Goal: Task Accomplishment & Management: Use online tool/utility

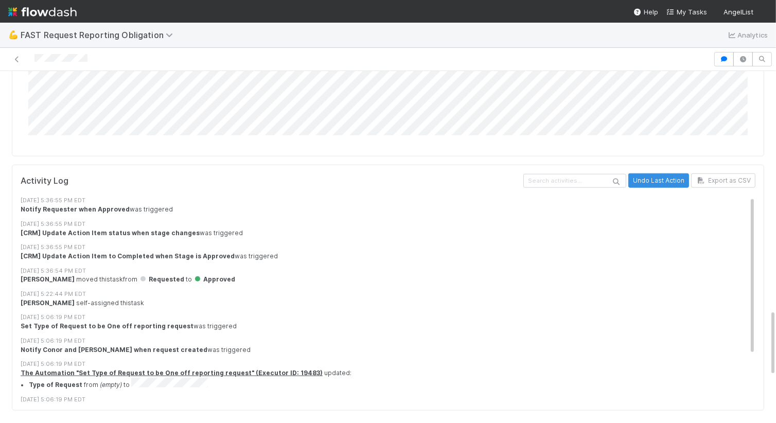
scroll to position [1262, 0]
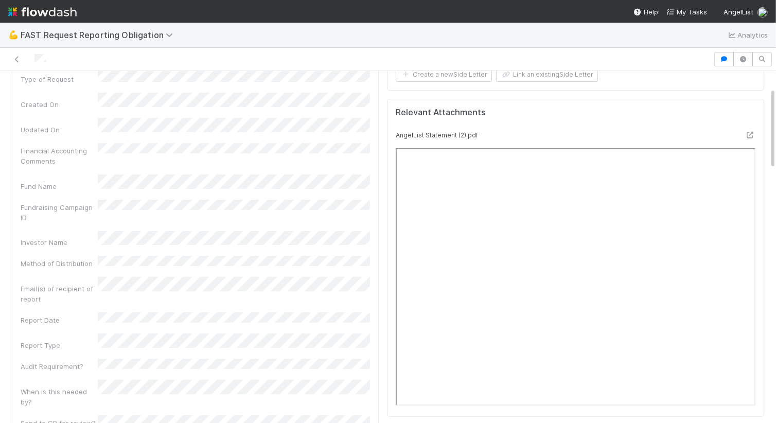
scroll to position [72, 0]
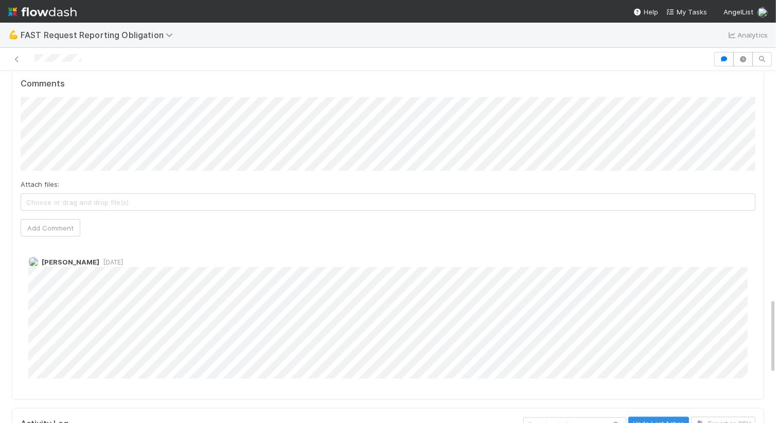
scroll to position [1070, 0]
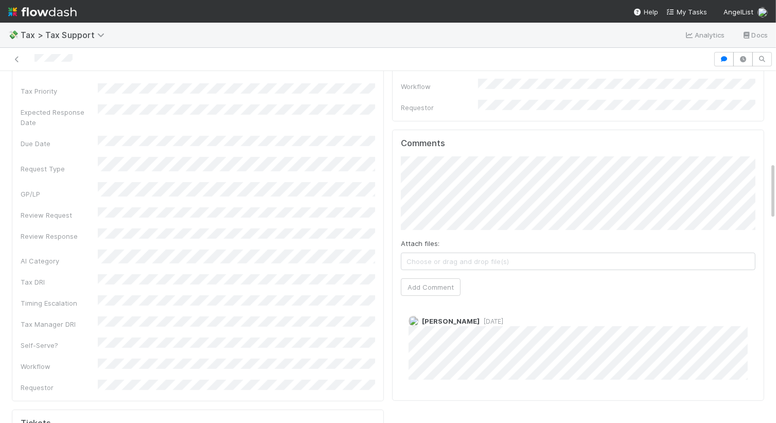
scroll to position [549, 0]
click at [431, 316] on span "Michael Binck" at bounding box center [451, 320] width 58 height 8
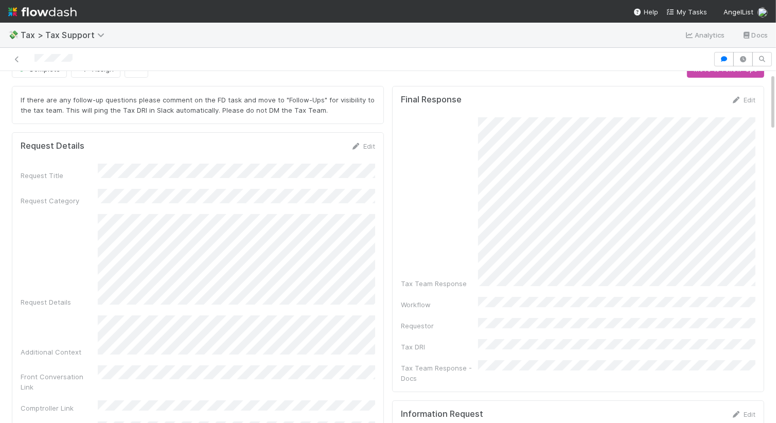
scroll to position [20, 0]
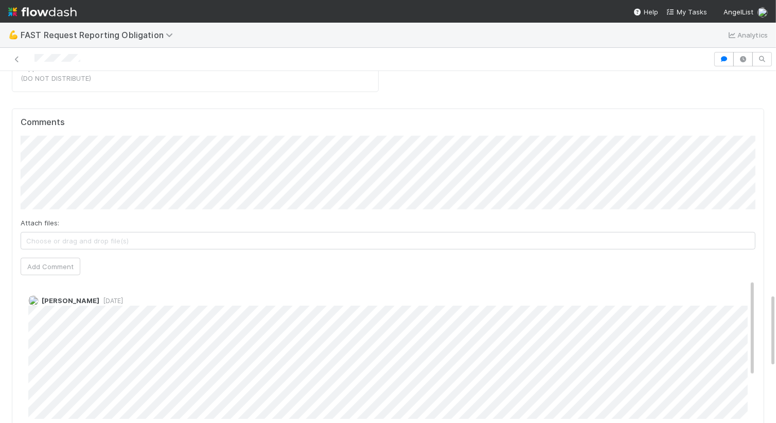
scroll to position [1064, 0]
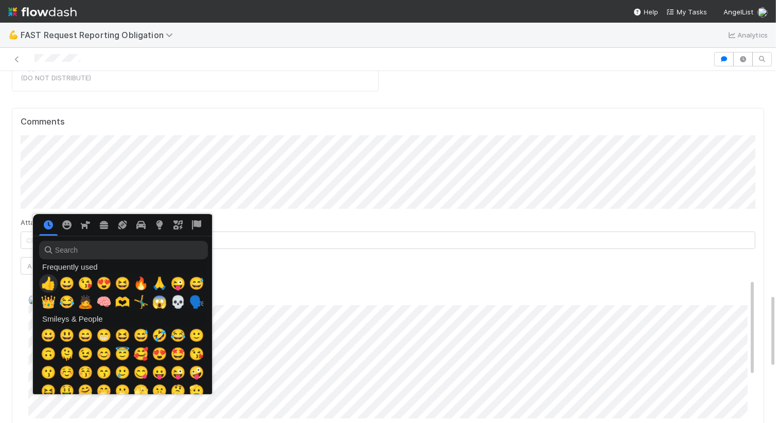
click at [47, 284] on span "👍" at bounding box center [48, 283] width 15 height 14
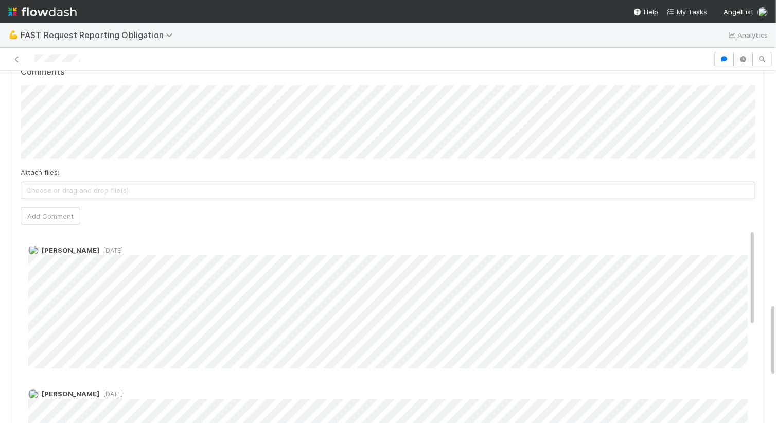
scroll to position [1112, 0]
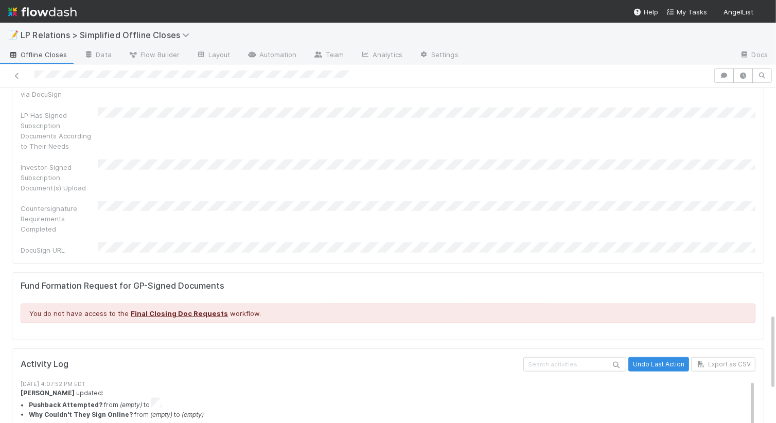
scroll to position [1099, 0]
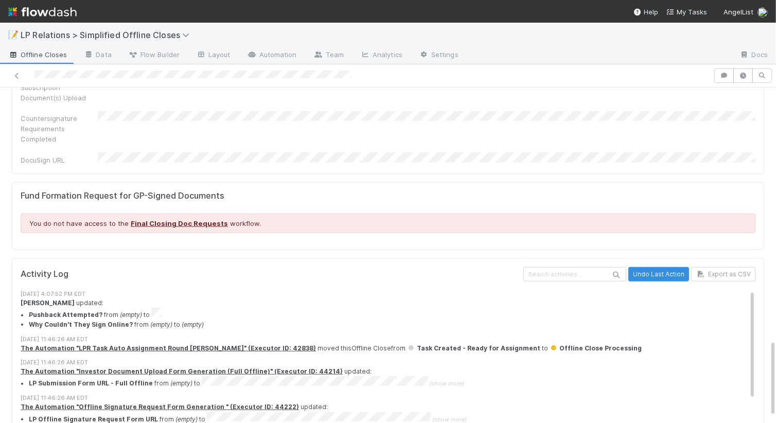
click at [162, 321] on em "(empty)" at bounding box center [161, 325] width 22 height 8
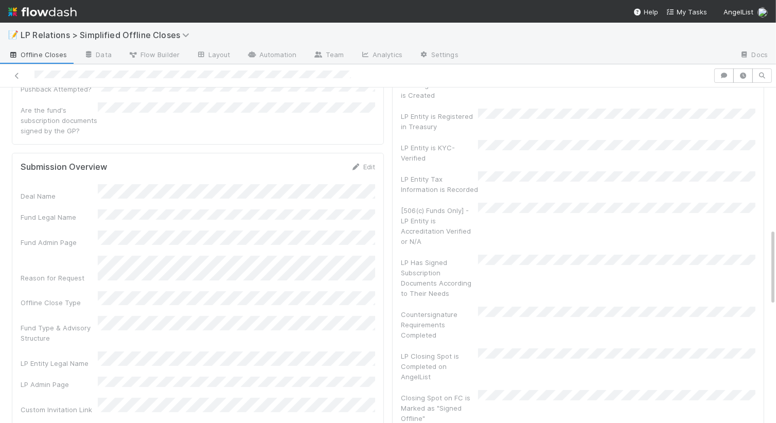
scroll to position [0, 0]
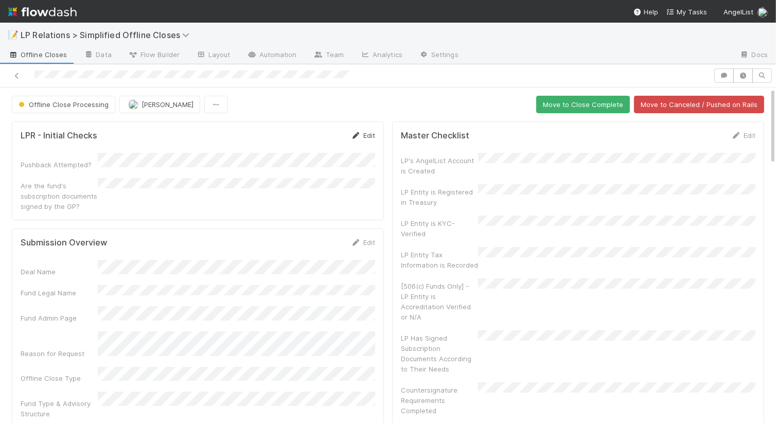
click at [365, 134] on link "Edit" at bounding box center [363, 135] width 24 height 8
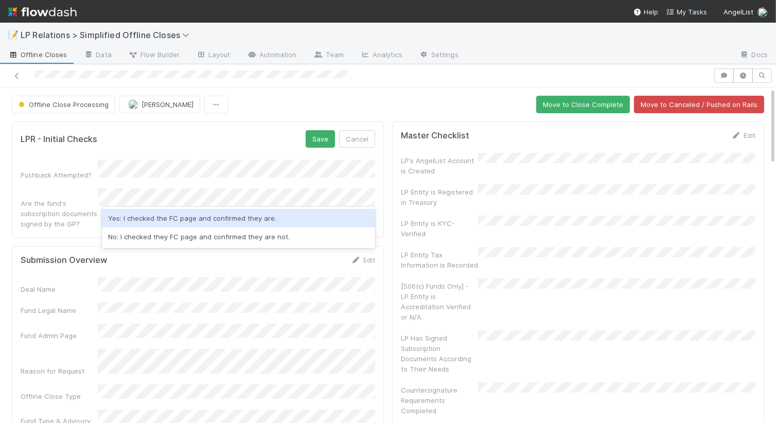
click at [92, 200] on div "Are the fund's subscription documents signed by the GP?" at bounding box center [59, 213] width 77 height 31
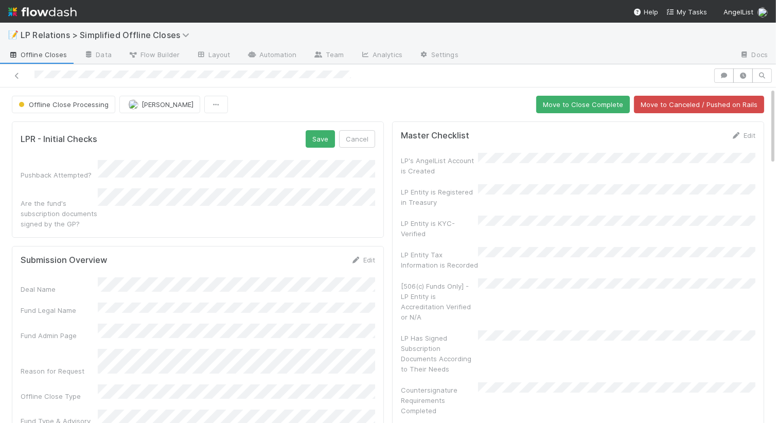
click at [172, 177] on div "Pushback Attempted? Are the fund's subscription documents signed by the GP?" at bounding box center [198, 194] width 354 height 69
click at [327, 135] on button "Save" at bounding box center [320, 138] width 29 height 17
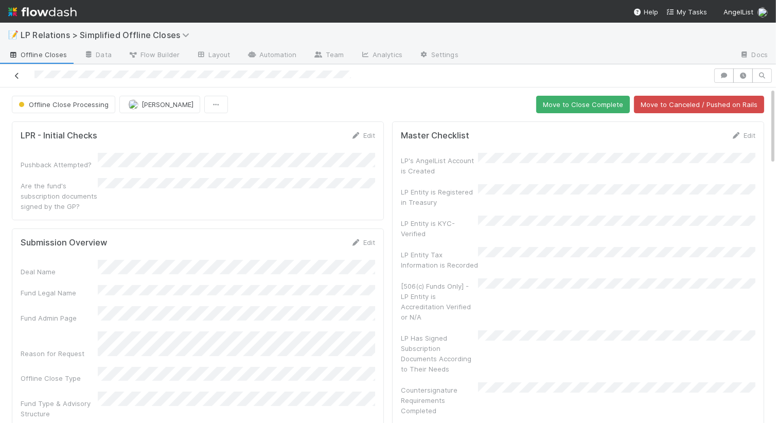
click at [18, 78] on icon at bounding box center [17, 76] width 10 height 7
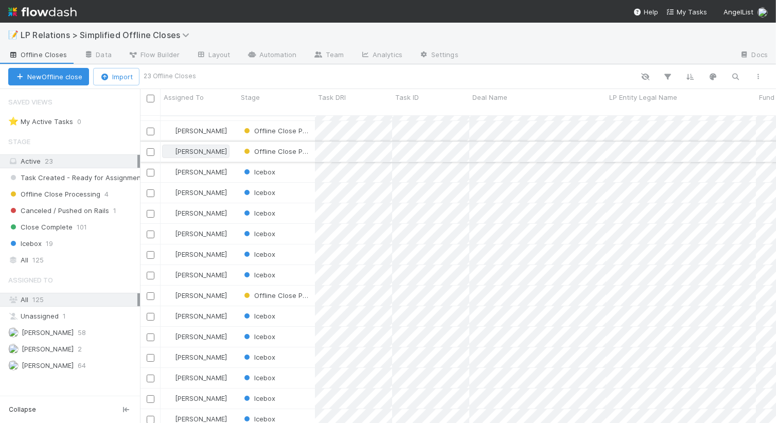
scroll to position [157, 0]
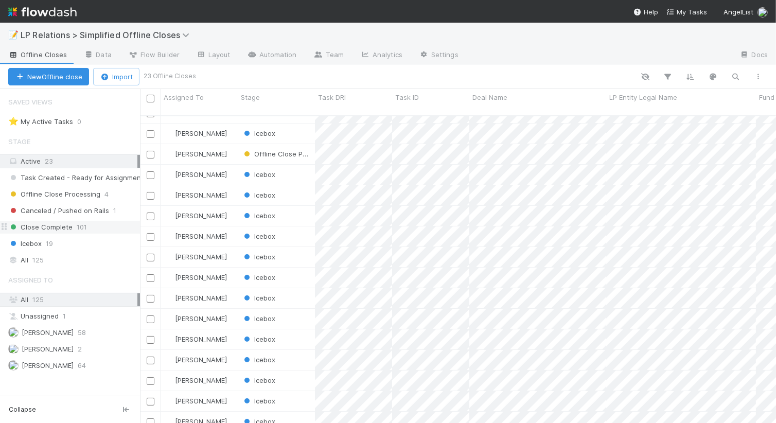
click at [83, 228] on span "101" at bounding box center [82, 227] width 10 height 13
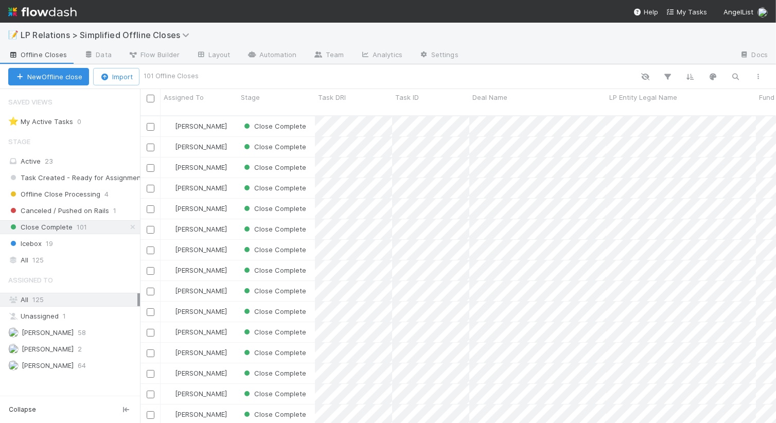
scroll to position [315, 635]
click at [234, 281] on div "[PERSON_NAME]" at bounding box center [199, 291] width 77 height 20
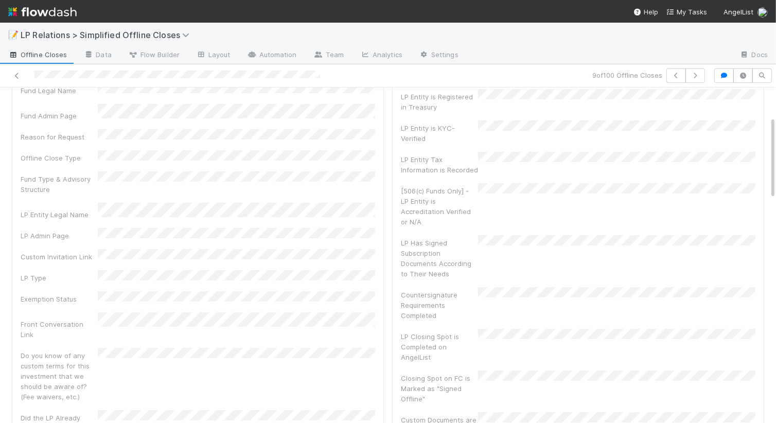
scroll to position [122, 0]
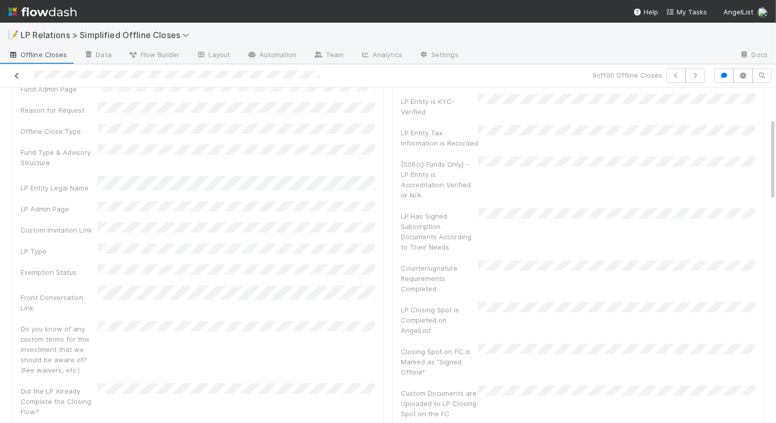
click at [13, 77] on icon at bounding box center [17, 76] width 10 height 7
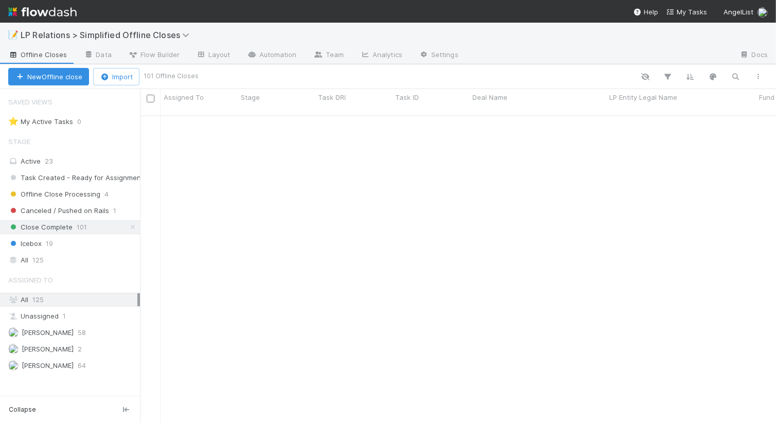
scroll to position [439, 0]
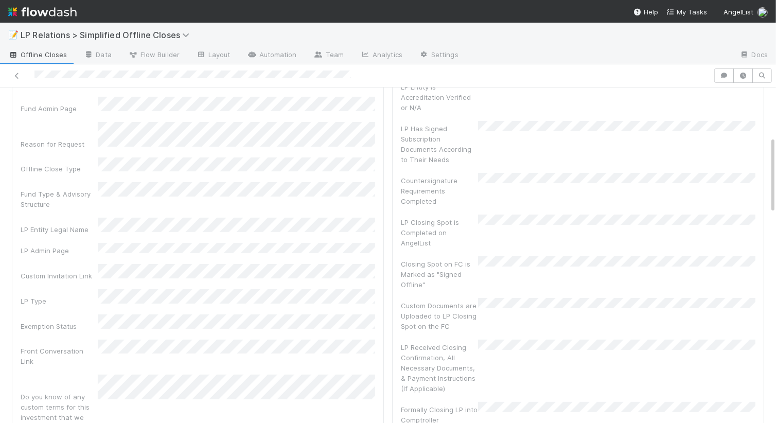
scroll to position [216, 0]
